Goal: Information Seeking & Learning: Learn about a topic

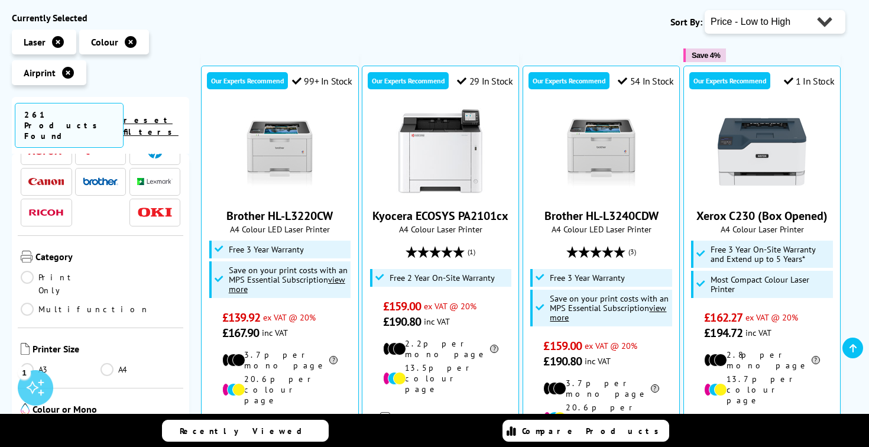
scroll to position [56, 0]
click at [129, 301] on link "Multifunction" at bounding box center [85, 307] width 129 height 13
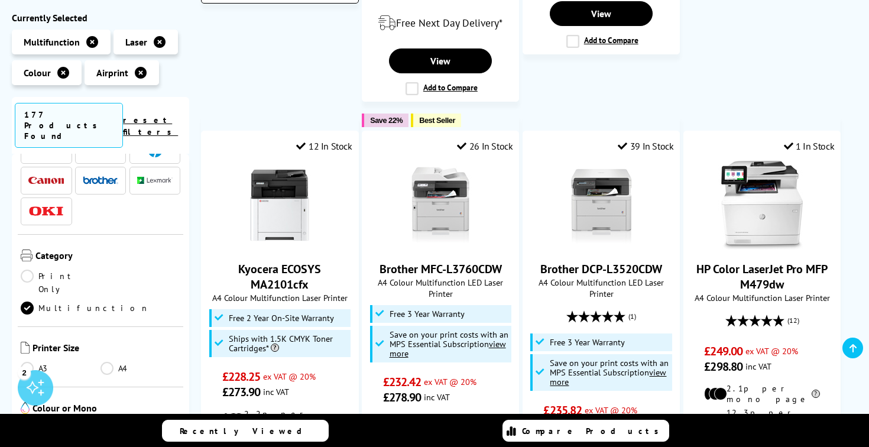
scroll to position [753, 0]
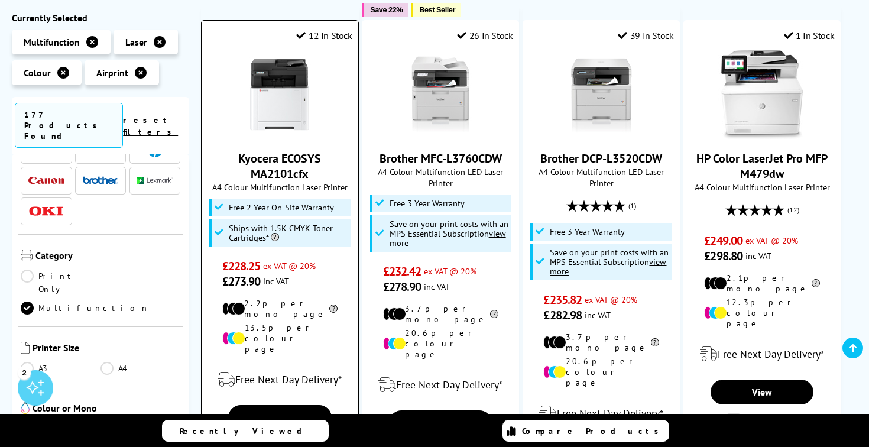
click at [288, 90] on img at bounding box center [279, 94] width 89 height 89
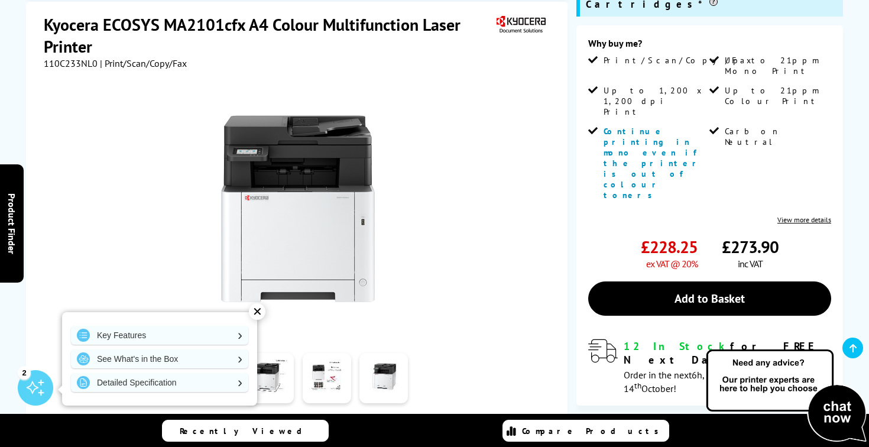
scroll to position [292, 0]
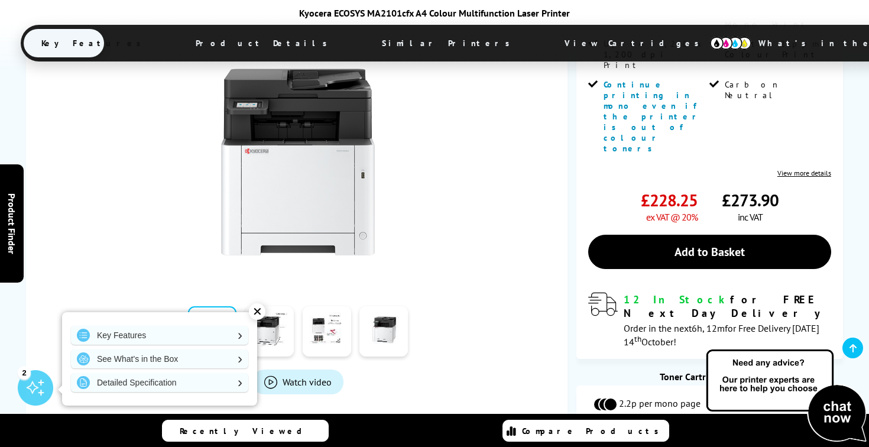
click at [256, 314] on div "✕" at bounding box center [257, 311] width 17 height 17
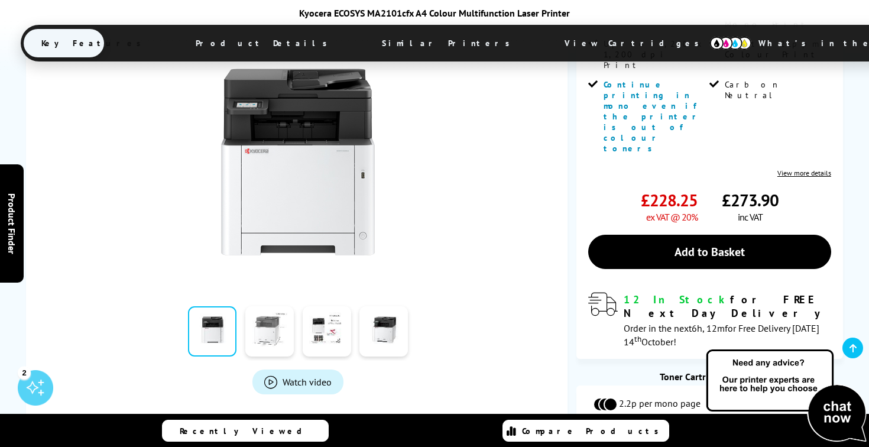
click at [272, 306] on link at bounding box center [269, 331] width 48 height 50
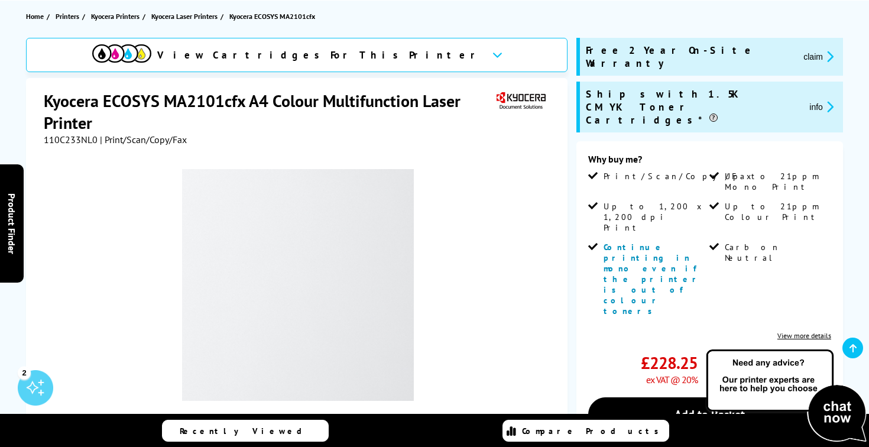
scroll to position [127, 0]
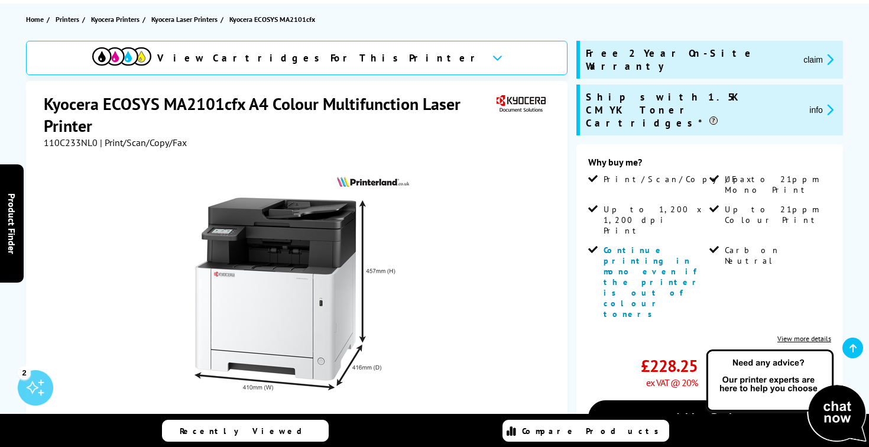
click at [806, 103] on button "info" at bounding box center [821, 110] width 31 height 14
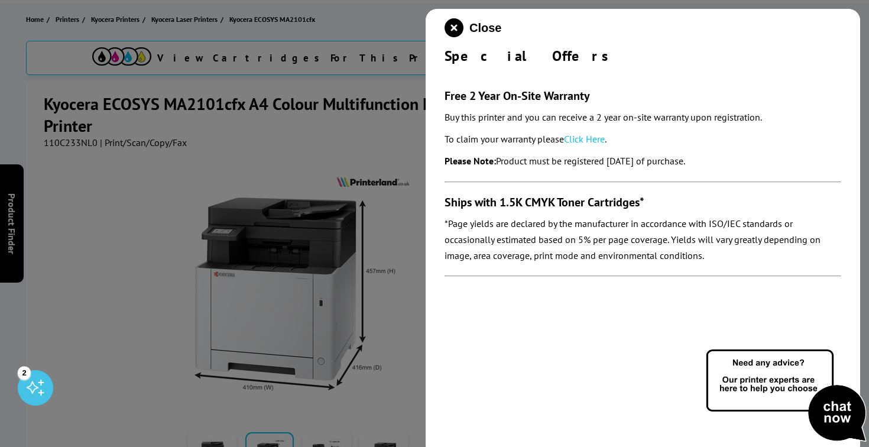
click at [419, 320] on div at bounding box center [434, 223] width 869 height 447
click at [450, 24] on icon "close modal" at bounding box center [454, 27] width 19 height 19
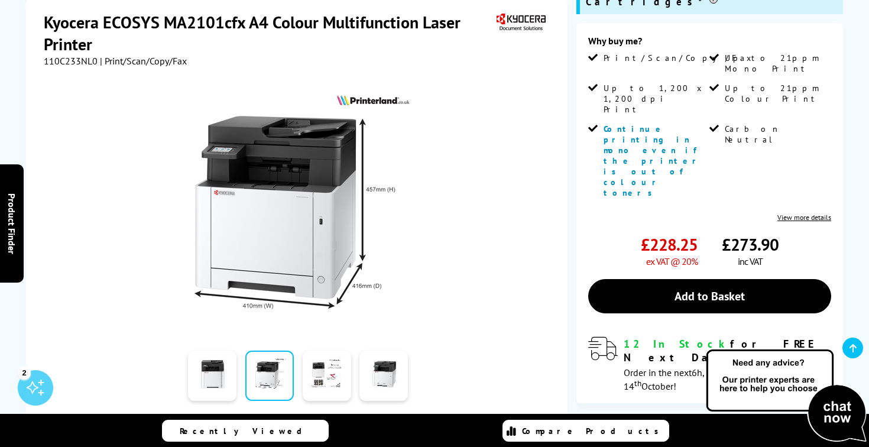
scroll to position [248, 0]
